Goal: Find specific page/section: Find specific page/section

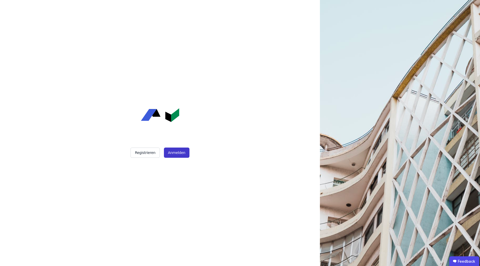
click at [179, 149] on button "Anmelden" at bounding box center [177, 153] width 26 height 10
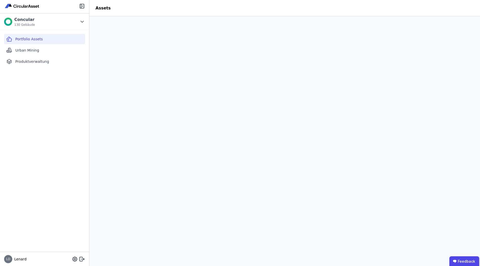
click at [35, 40] on span "Portfolio Assets" at bounding box center [29, 38] width 28 height 5
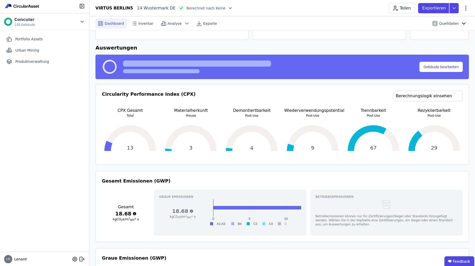
scroll to position [96, 0]
